Goal: Transaction & Acquisition: Obtain resource

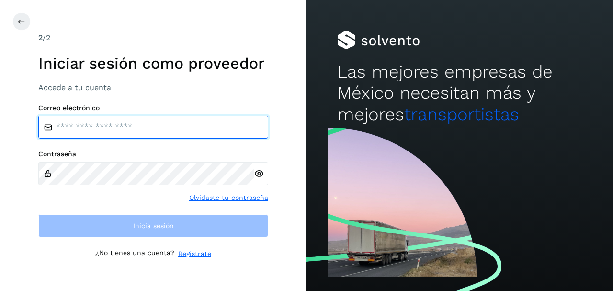
click at [123, 137] on input "email" at bounding box center [153, 126] width 230 height 23
type input "**********"
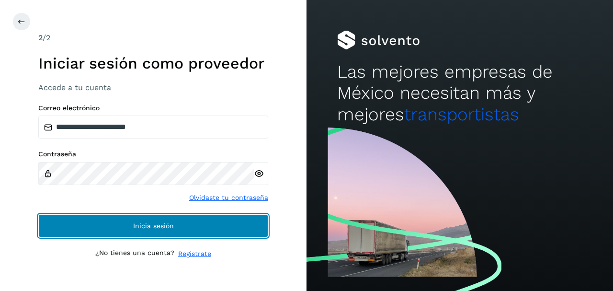
click at [122, 226] on button "Inicia sesión" at bounding box center [153, 225] width 230 height 23
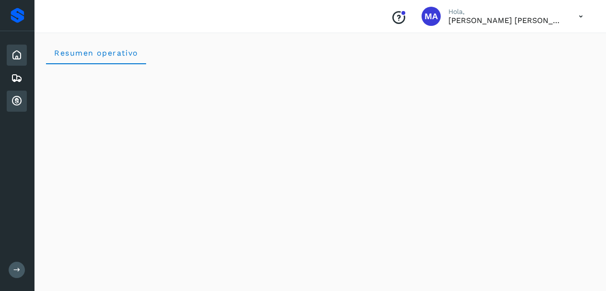
click at [15, 101] on icon at bounding box center [17, 101] width 12 height 12
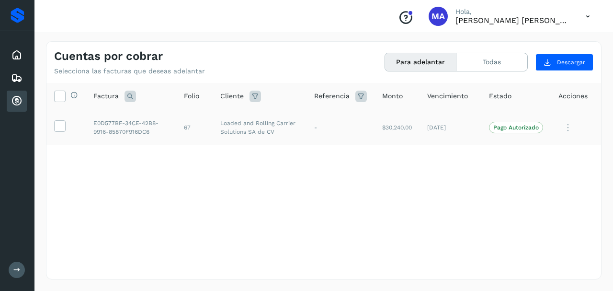
click at [68, 130] on td at bounding box center [65, 127] width 39 height 35
click at [64, 128] on icon at bounding box center [60, 125] width 10 height 10
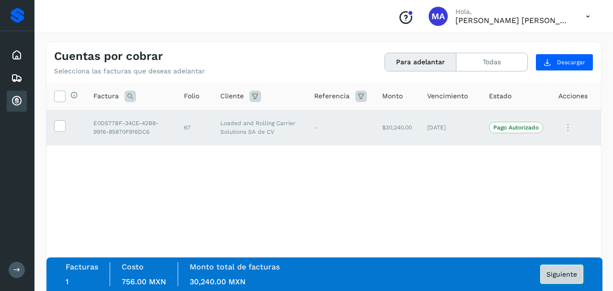
click at [563, 272] on span "Siguiente" at bounding box center [562, 274] width 31 height 7
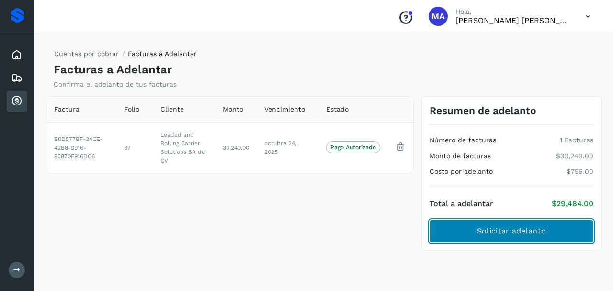
click at [472, 231] on button "Solicitar adelanto" at bounding box center [512, 230] width 164 height 23
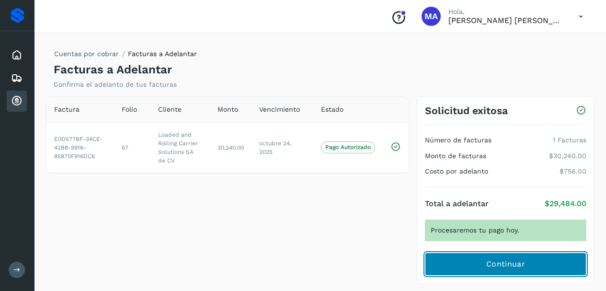
click at [461, 262] on button "Continuar" at bounding box center [506, 264] width 162 height 23
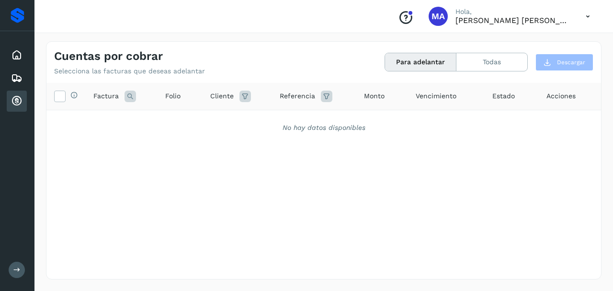
click at [411, 15] on div at bounding box center [411, 13] width 6 height 6
